Goal: Transaction & Acquisition: Book appointment/travel/reservation

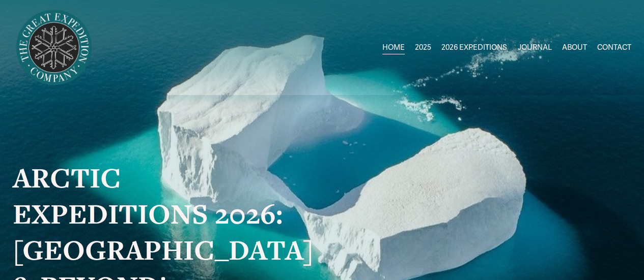
click at [0, 0] on span "[GEOGRAPHIC_DATA] to [GEOGRAPHIC_DATA]" at bounding box center [0, 0] width 0 height 0
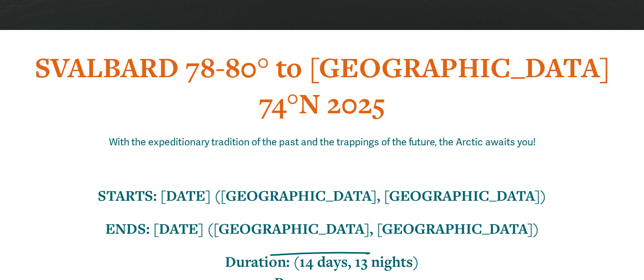
scroll to position [425, 0]
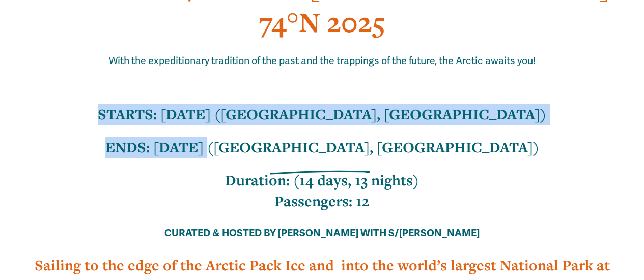
drag, startPoint x: 182, startPoint y: 72, endPoint x: 305, endPoint y: 105, distance: 128.0
click at [305, 105] on div "SVALBARD 78-80° to [GEOGRAPHIC_DATA] 74°N 2025 With the expeditionary tradition…" at bounding box center [322, 269] width 618 height 603
click at [305, 137] on strong "ENDS: [DATE] ([GEOGRAPHIC_DATA], [GEOGRAPHIC_DATA])" at bounding box center [322, 147] width 434 height 20
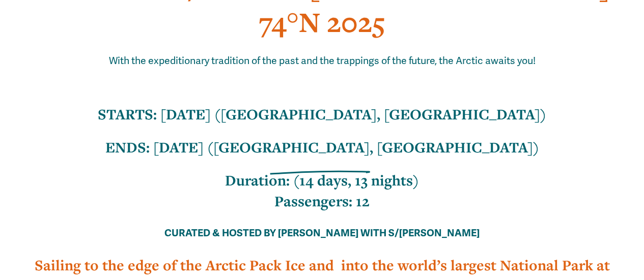
drag, startPoint x: 430, startPoint y: 129, endPoint x: 444, endPoint y: 144, distance: 20.9
click at [444, 144] on div "SVALBARD 78-80° to [GEOGRAPHIC_DATA] 74°N 2025 With the expeditionary tradition…" at bounding box center [322, 269] width 618 height 603
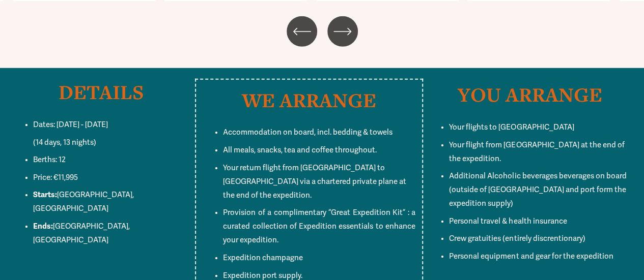
scroll to position [5445, 0]
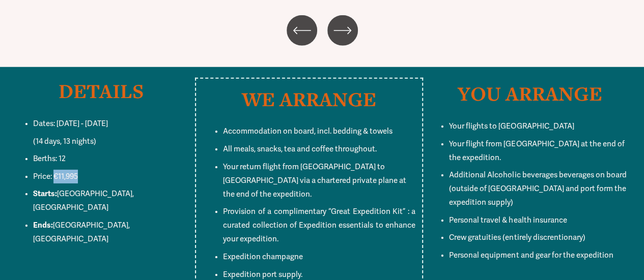
drag, startPoint x: 55, startPoint y: 103, endPoint x: 100, endPoint y: 110, distance: 44.9
click at [100, 170] on p "Price: €11,995" at bounding box center [111, 177] width 156 height 14
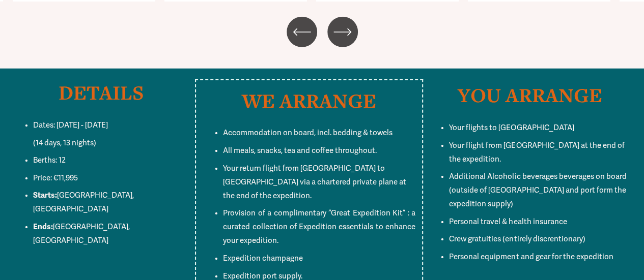
scroll to position [5449, 0]
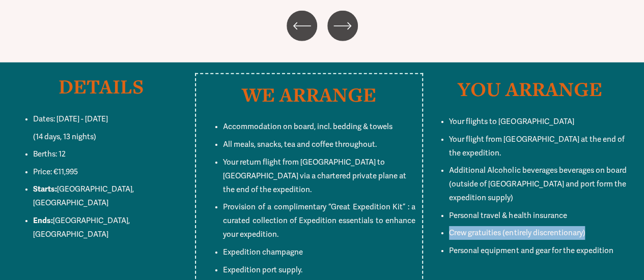
drag, startPoint x: 601, startPoint y: 120, endPoint x: 594, endPoint y: 141, distance: 22.4
click at [594, 141] on ul "Your flights to Longyearbyen Your flight from Iceland at the end of the expedit…" at bounding box center [530, 186] width 202 height 143
click at [594, 226] on p "Crew gratuities (entirely discrentionary)" at bounding box center [540, 233] width 182 height 14
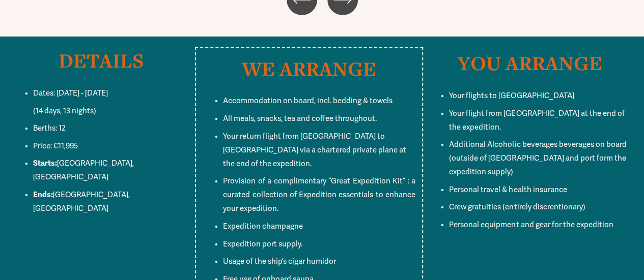
scroll to position [5489, 0]
